Goal: Check status: Check status

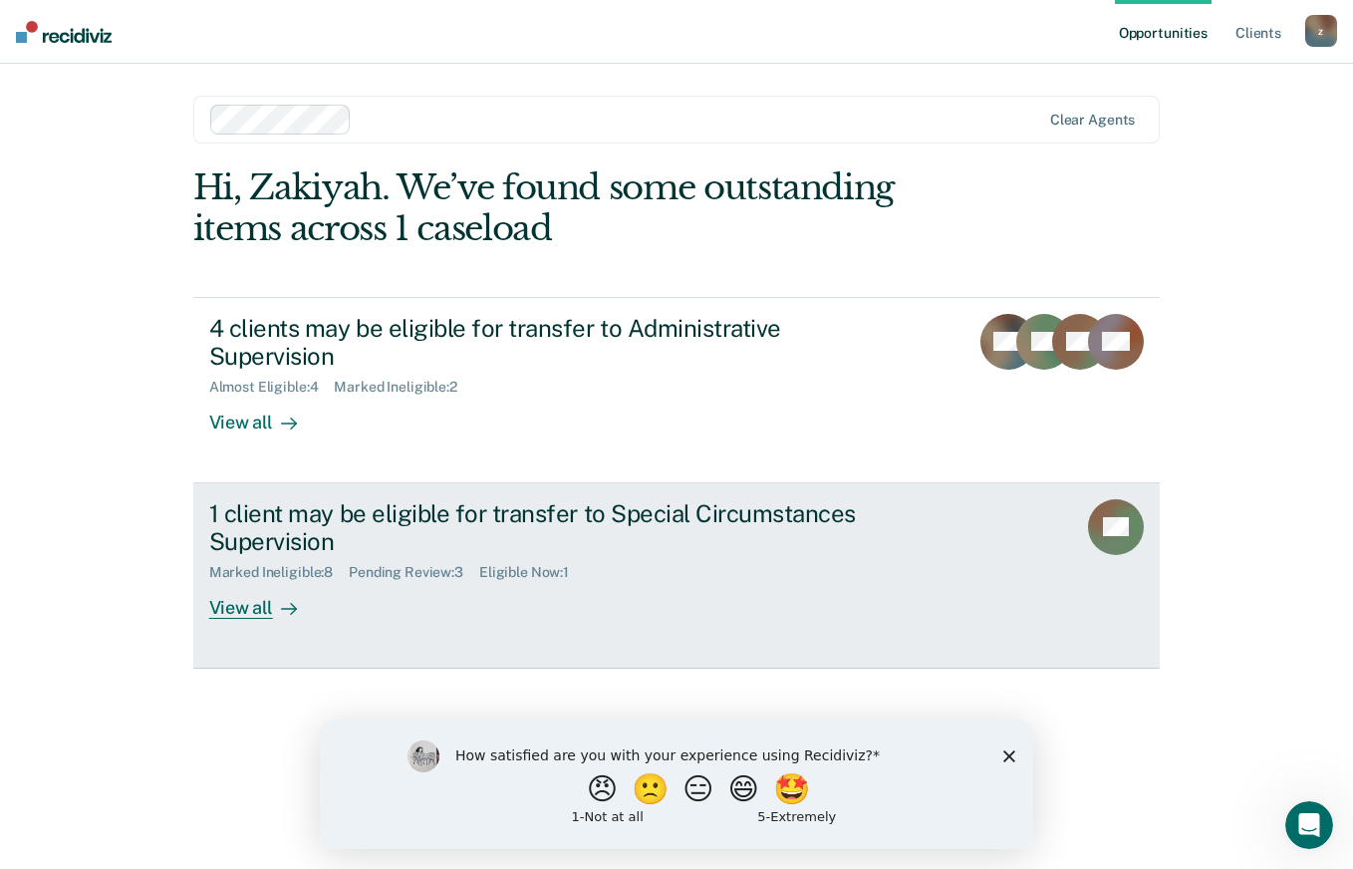
click at [266, 589] on div "View all" at bounding box center [265, 600] width 112 height 39
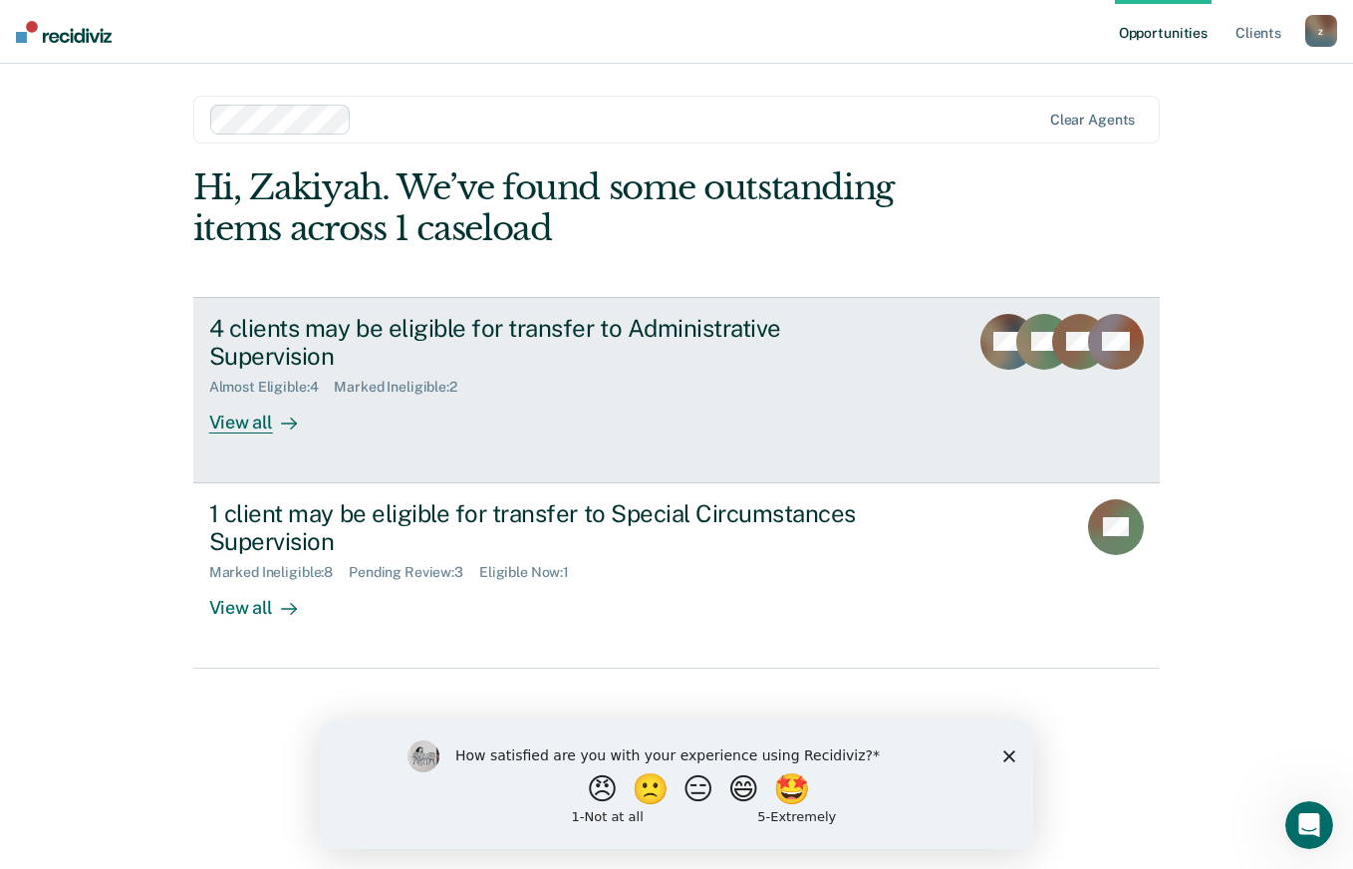
click at [281, 415] on icon at bounding box center [289, 423] width 16 height 16
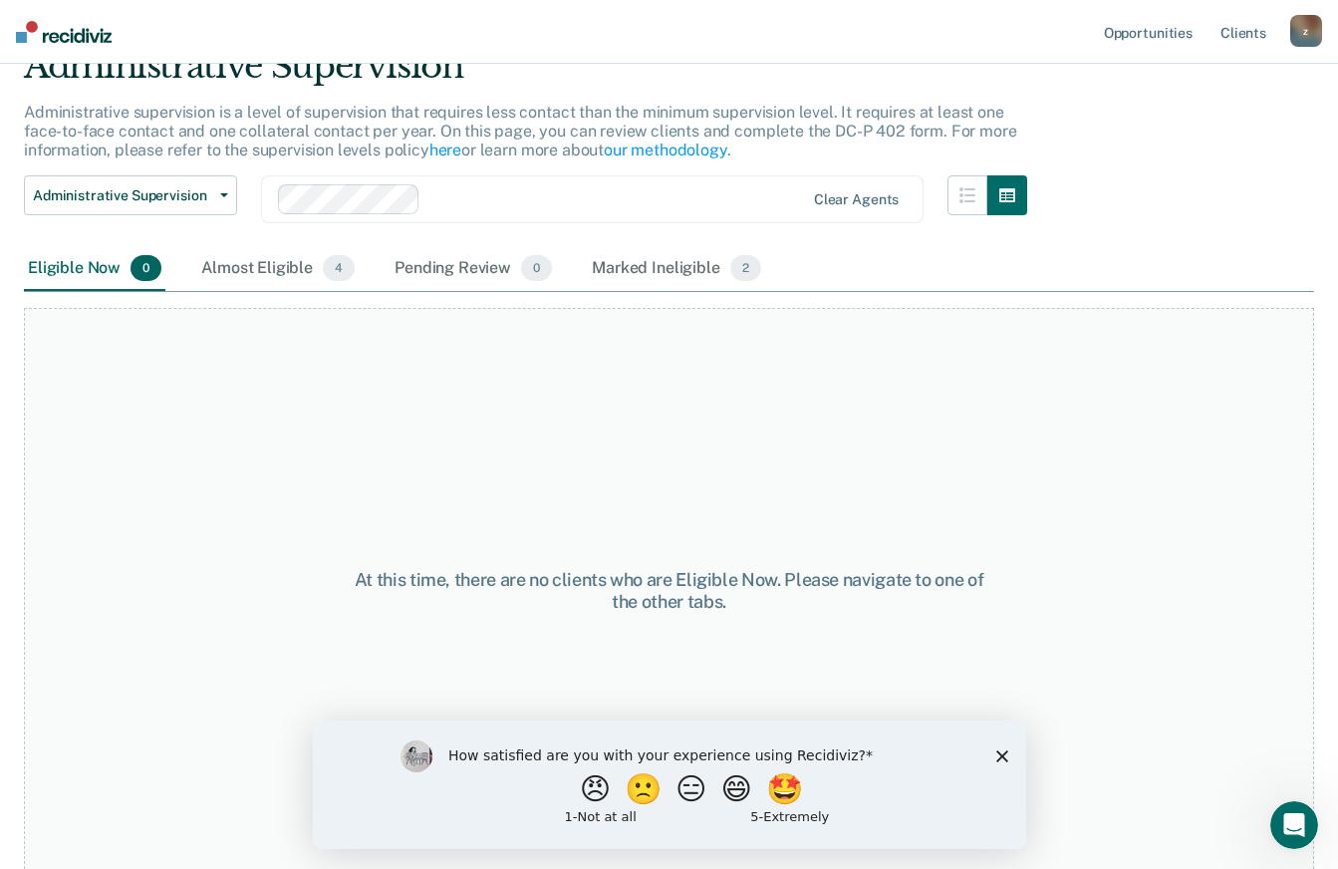
scroll to position [93, 0]
click at [288, 259] on div "Almost Eligible 4" at bounding box center [277, 268] width 161 height 44
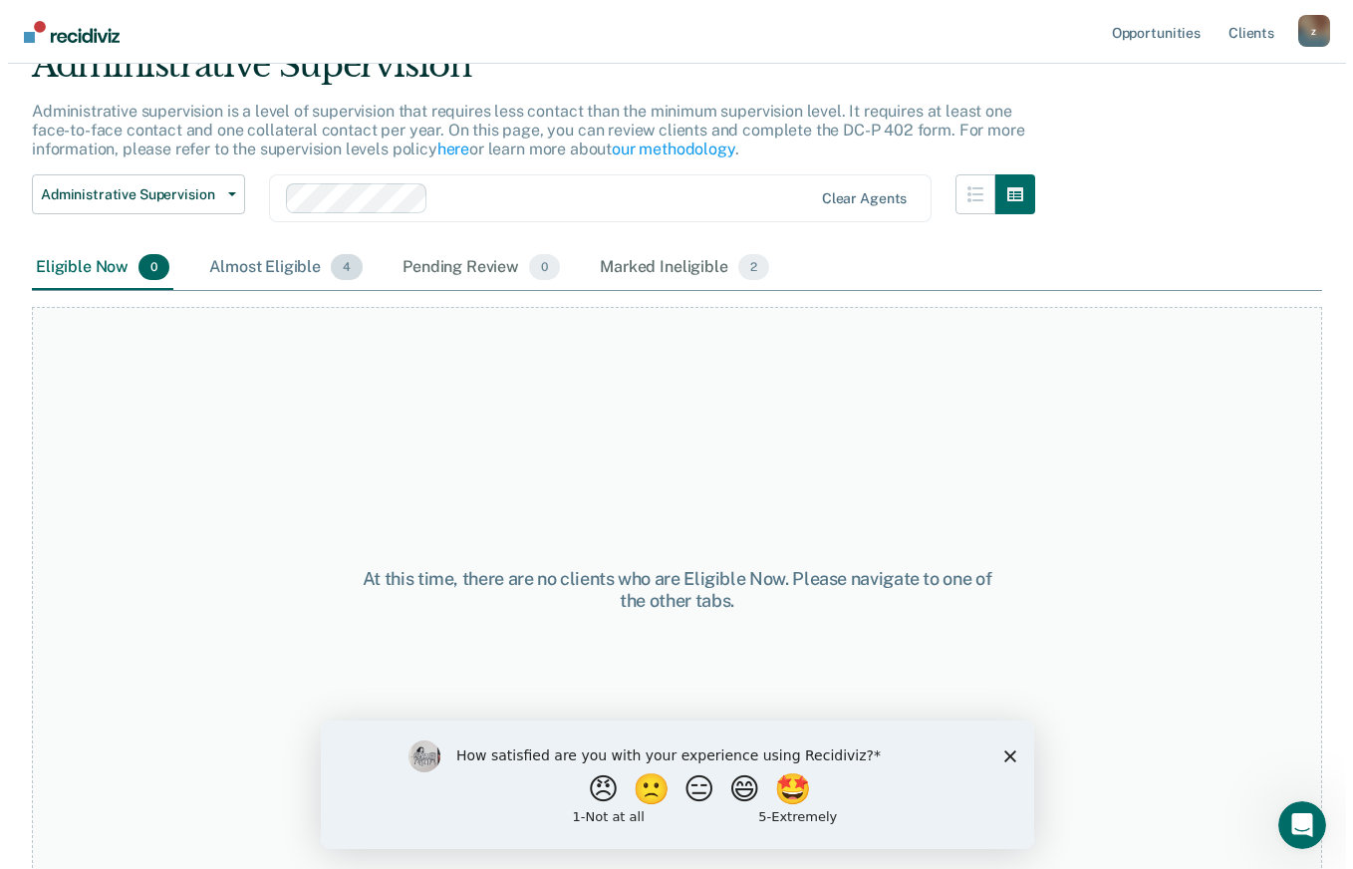
scroll to position [0, 0]
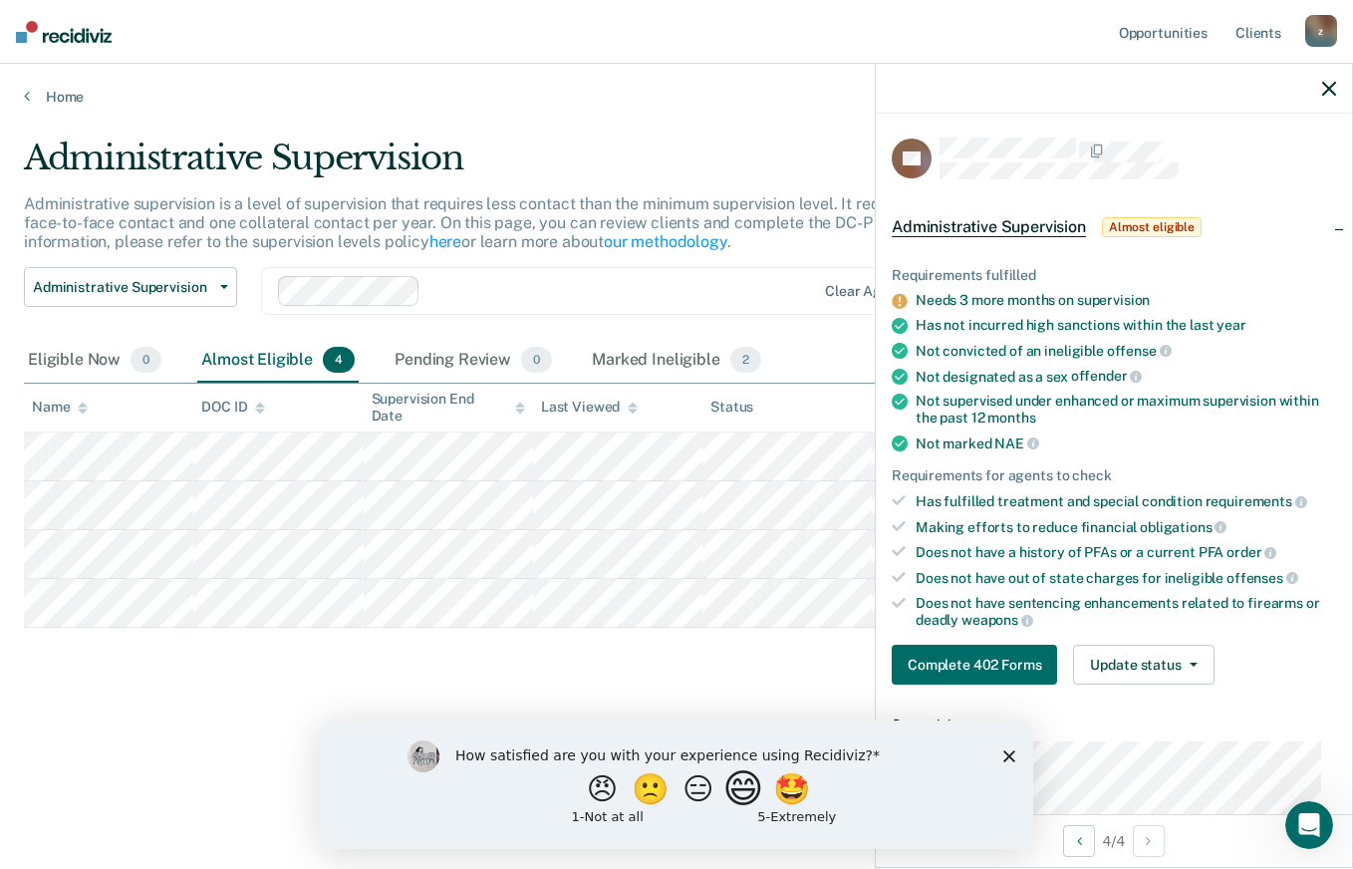
click at [757, 795] on button "😄" at bounding box center [745, 788] width 47 height 40
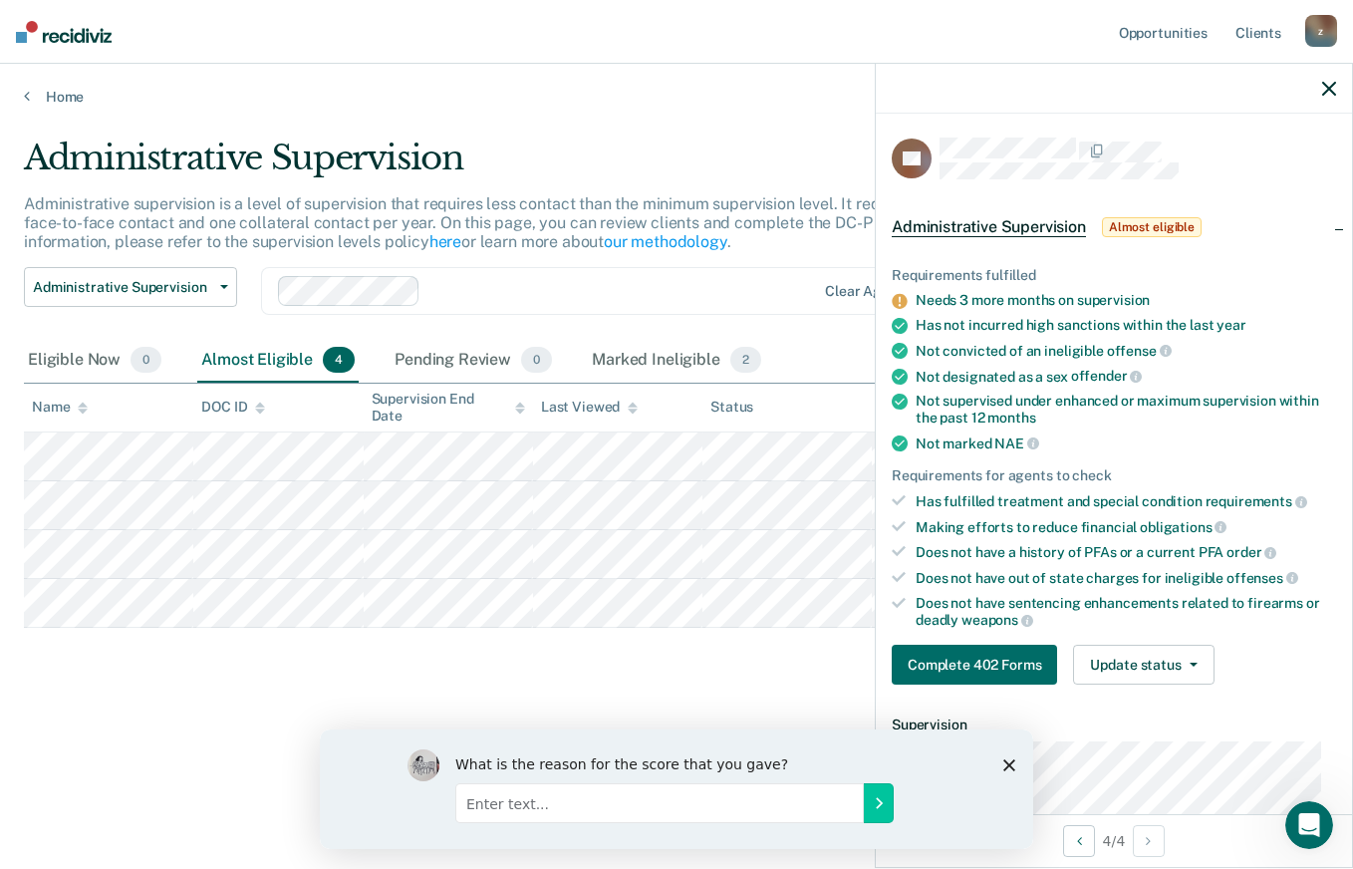
click at [1009, 763] on polygon "Close survey" at bounding box center [1009, 764] width 12 height 12
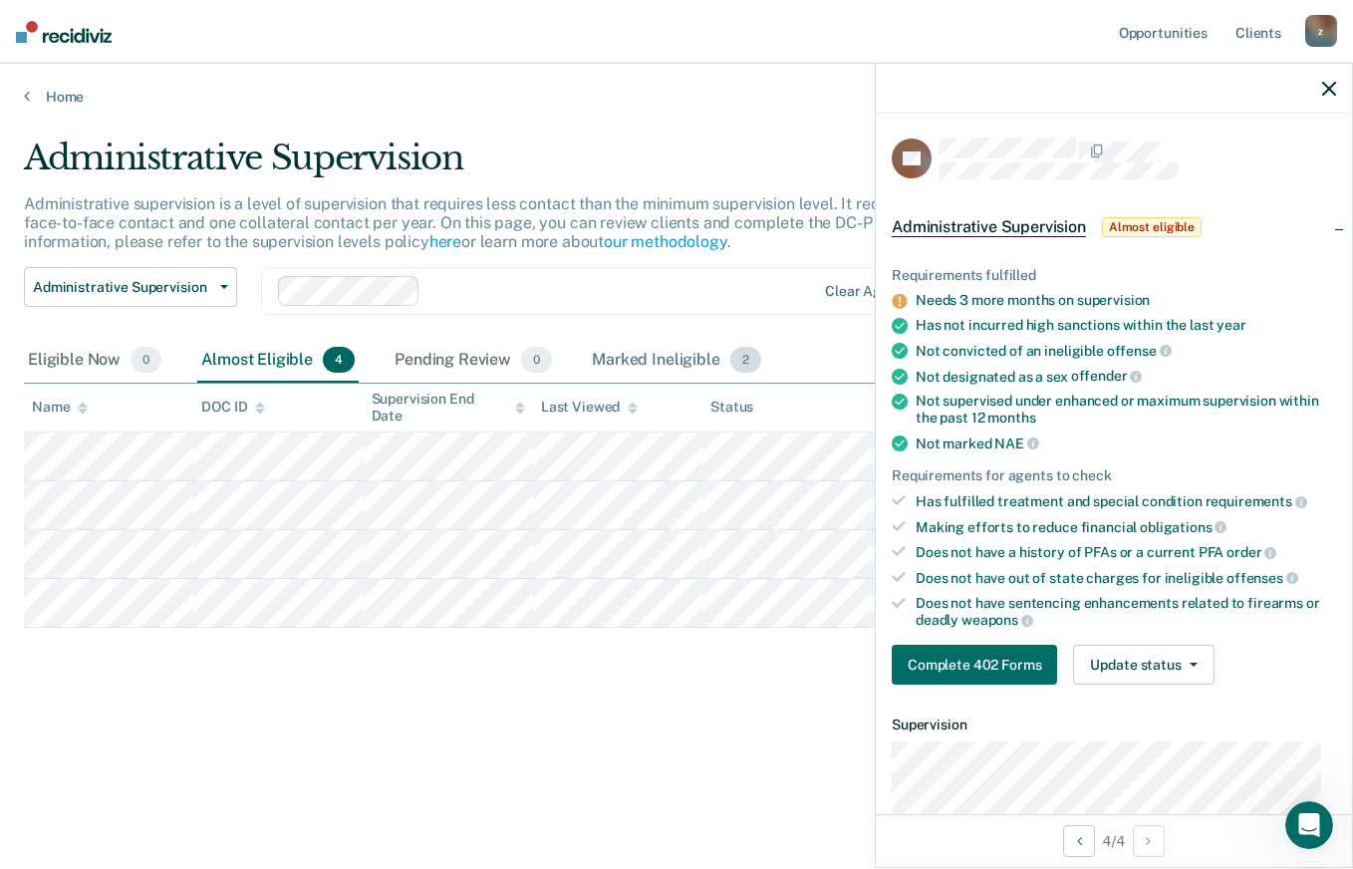
click at [678, 366] on div "Marked Ineligible 2" at bounding box center [676, 361] width 177 height 44
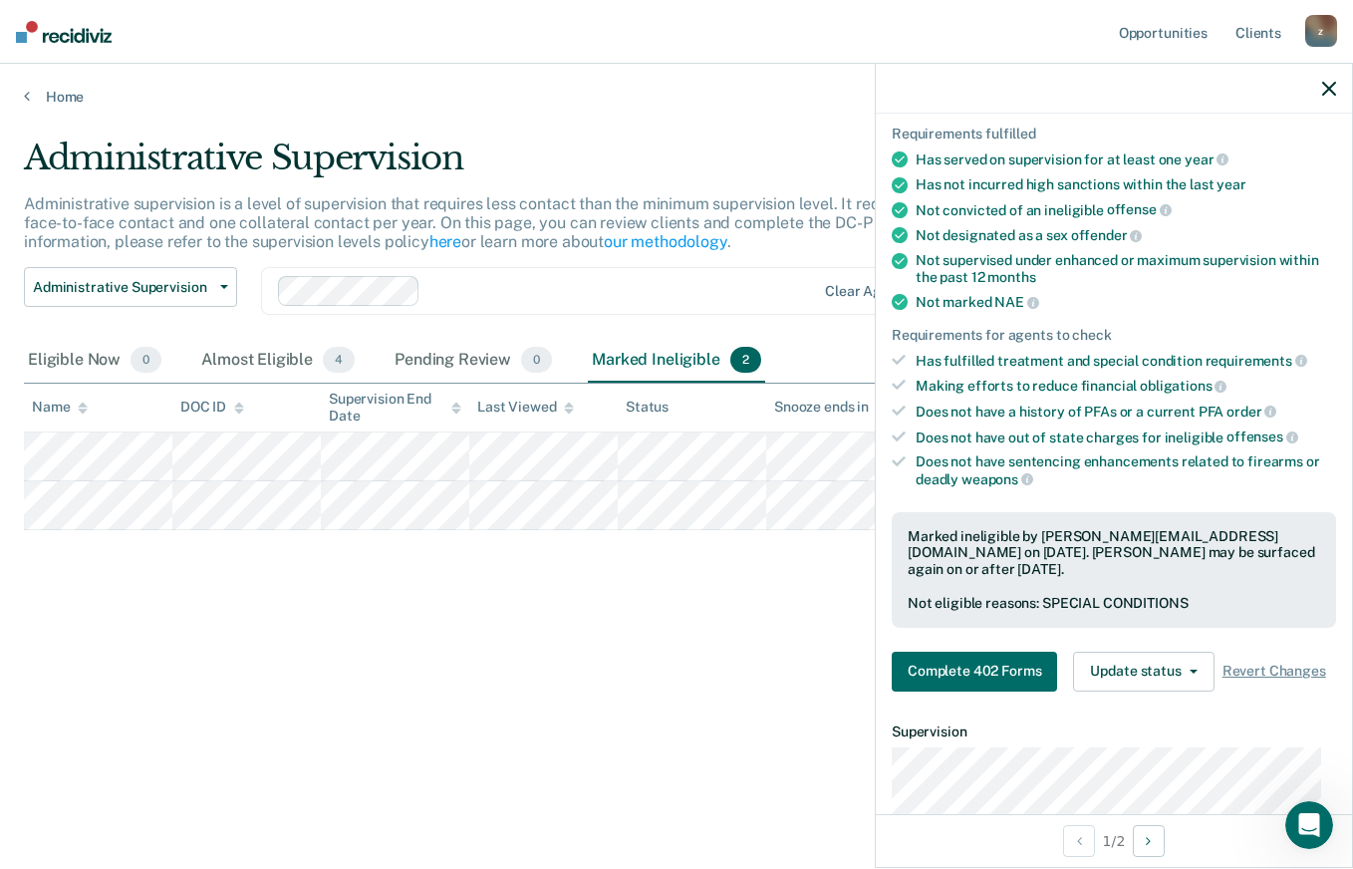
scroll to position [144, 0]
